Goal: Find specific page/section: Find specific page/section

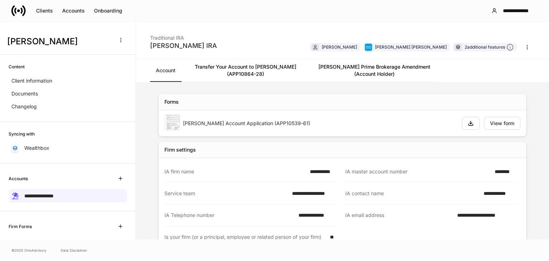
scroll to position [96, 0]
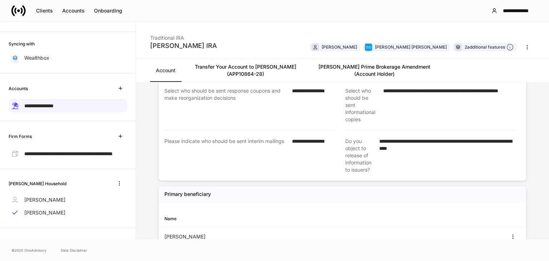
click at [48, 17] on div "Clients Accounts Onboarding" at bounding box center [69, 11] width 116 height 14
click at [46, 11] on div "Clients" at bounding box center [44, 10] width 17 height 5
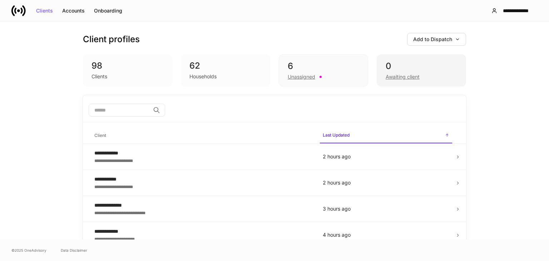
click at [418, 69] on div "0" at bounding box center [422, 65] width 72 height 11
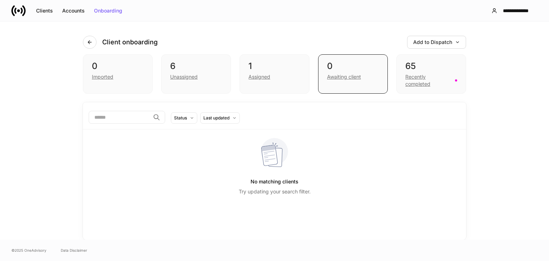
click at [418, 69] on div "65" at bounding box center [432, 65] width 52 height 11
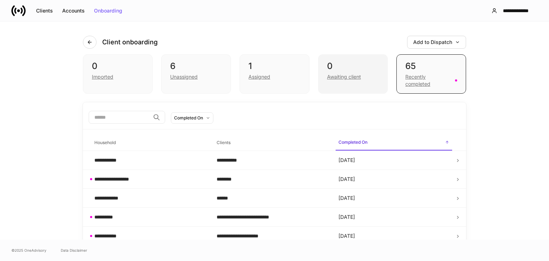
click at [357, 68] on div "0" at bounding box center [353, 65] width 52 height 11
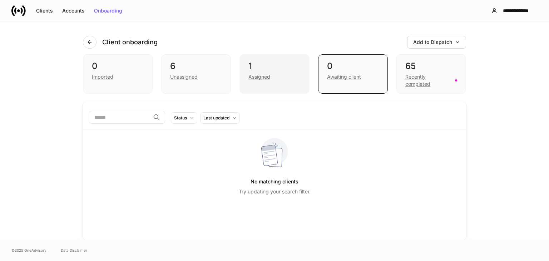
click at [266, 65] on div "1" at bounding box center [275, 65] width 52 height 11
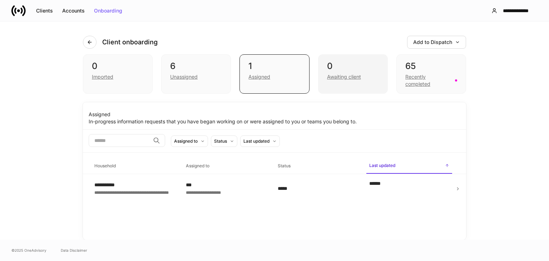
click at [368, 63] on div "0" at bounding box center [353, 65] width 52 height 11
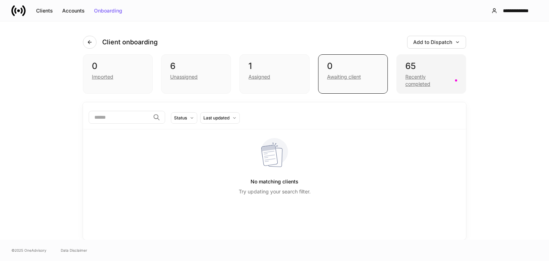
click at [442, 69] on div "65" at bounding box center [432, 65] width 52 height 11
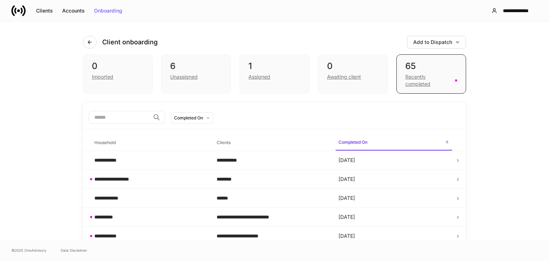
click at [114, 115] on input "search" at bounding box center [120, 117] width 62 height 13
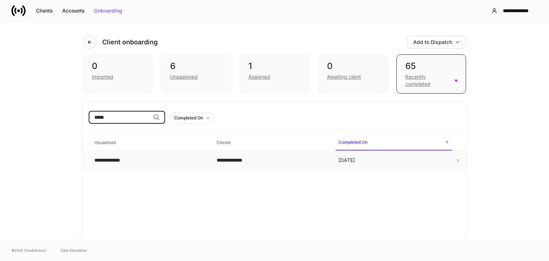
type input "*****"
click at [152, 160] on div "**********" at bounding box center [149, 160] width 111 height 7
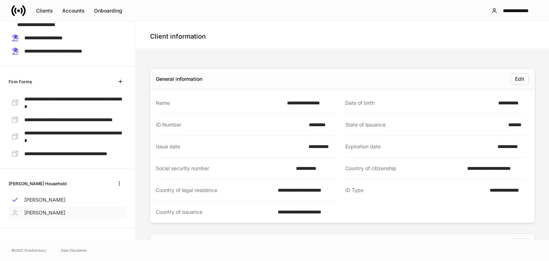
click at [41, 215] on p "[PERSON_NAME]" at bounding box center [44, 212] width 41 height 7
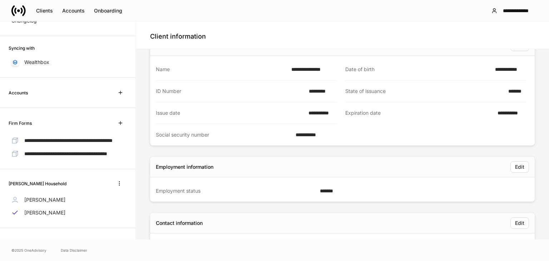
scroll to position [94, 0]
